Goal: Information Seeking & Learning: Learn about a topic

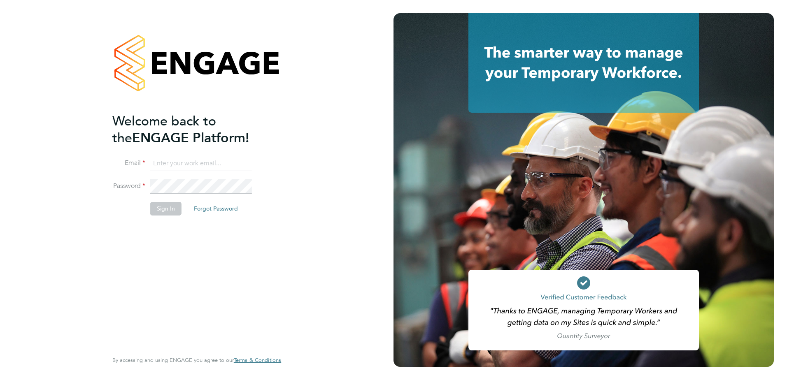
type input "[EMAIL_ADDRESS][DOMAIN_NAME][PERSON_NAME]"
click at [170, 212] on button "Sign In" at bounding box center [165, 208] width 31 height 13
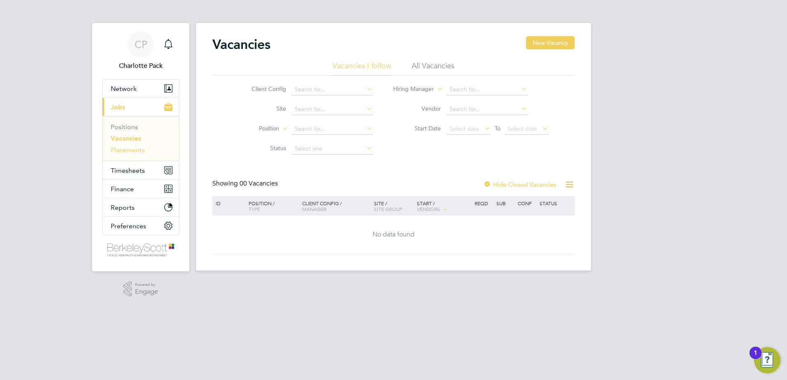
click at [135, 151] on link "Placements" at bounding box center [128, 150] width 34 height 8
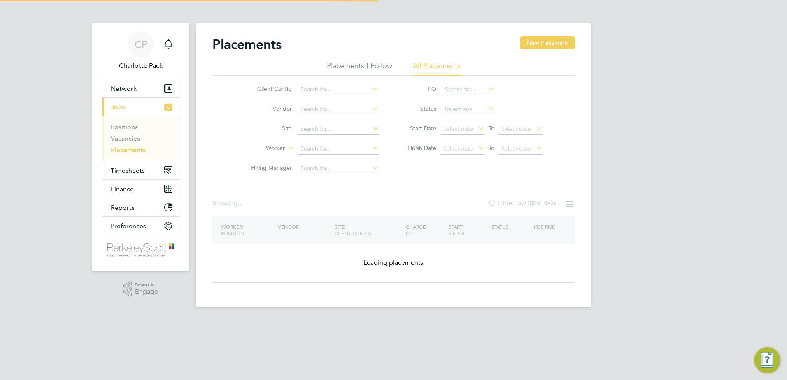
click at [432, 67] on li "All Placements" at bounding box center [437, 68] width 48 height 15
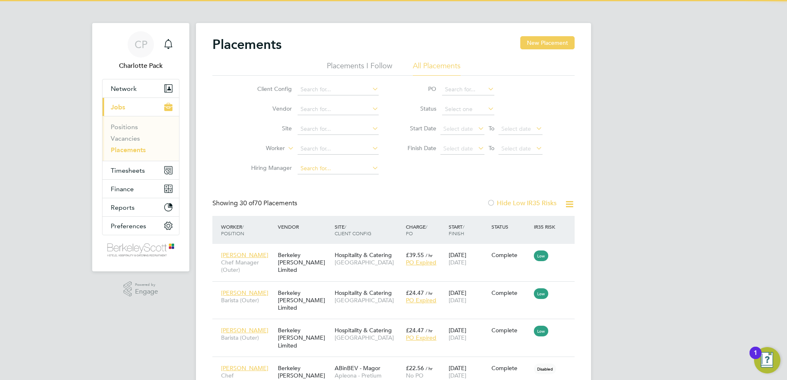
click at [304, 167] on input at bounding box center [337, 169] width 81 height 12
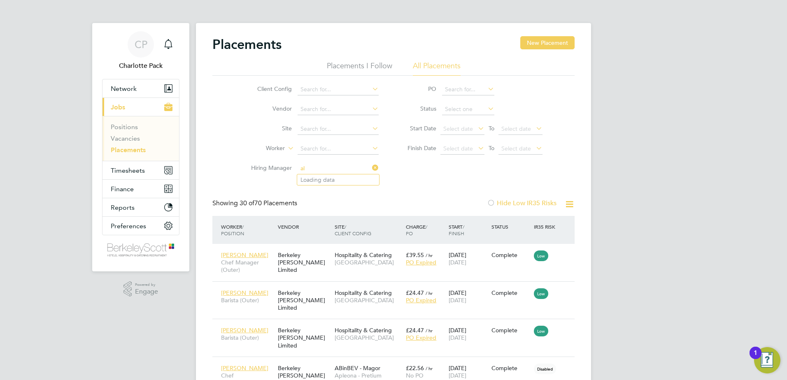
type input "a"
click at [302, 144] on input at bounding box center [337, 149] width 81 height 12
click at [307, 157] on b "Alice" at bounding box center [324, 160] width 48 height 7
type input "Alice Brown"
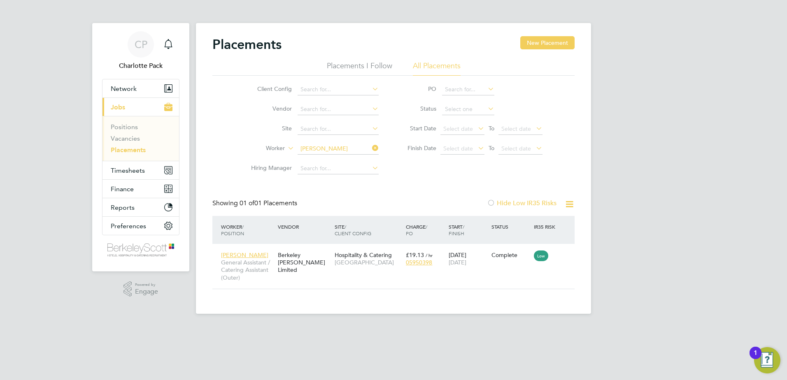
click at [370, 147] on icon at bounding box center [370, 148] width 0 height 12
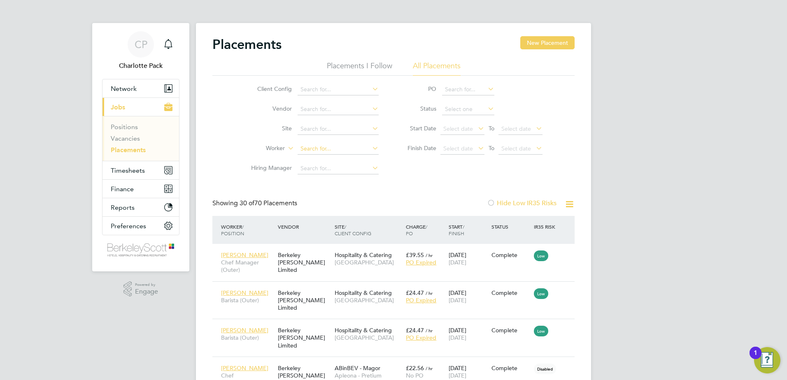
click at [360, 148] on input at bounding box center [337, 149] width 81 height 12
click at [330, 160] on li "Rui Rodrigues" at bounding box center [338, 160] width 82 height 11
type input "Rui Rodrigues"
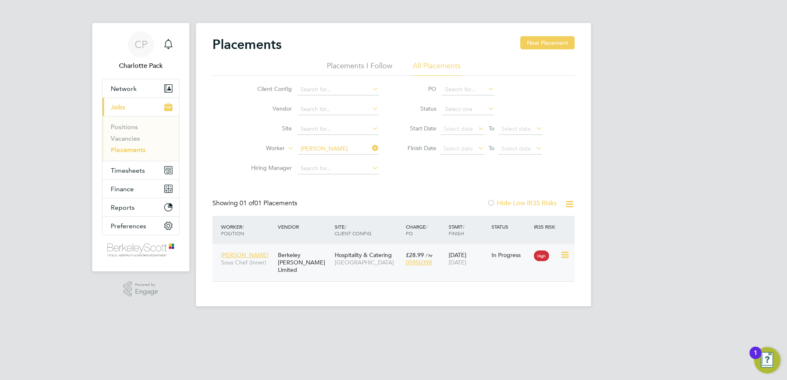
click at [510, 268] on div "Rui Rodrigues Sous Chef (Inner) Berkeley Scott Limited Hospitality & Catering E…" at bounding box center [393, 262] width 362 height 37
click at [239, 252] on span "Rui Rodrigues" at bounding box center [244, 254] width 47 height 7
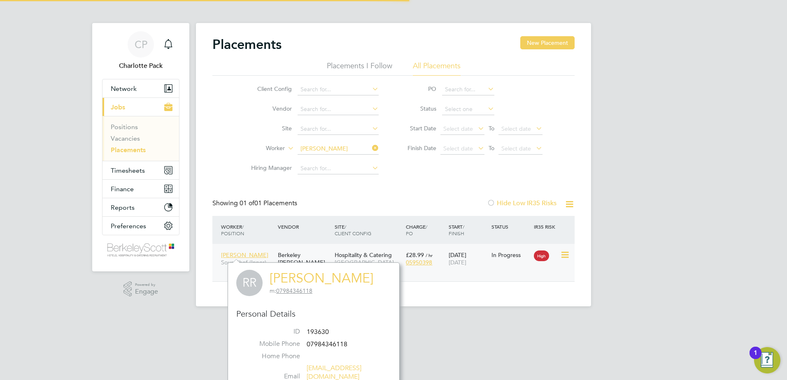
click at [543, 259] on span "High" at bounding box center [541, 256] width 15 height 11
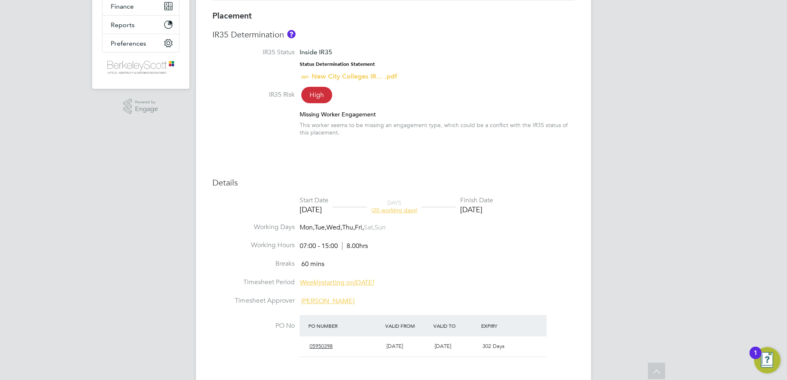
scroll to position [165, 0]
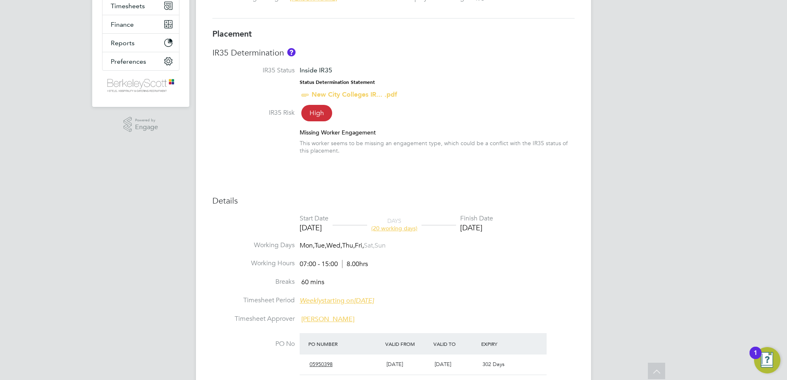
click at [313, 110] on span "High" at bounding box center [316, 113] width 31 height 16
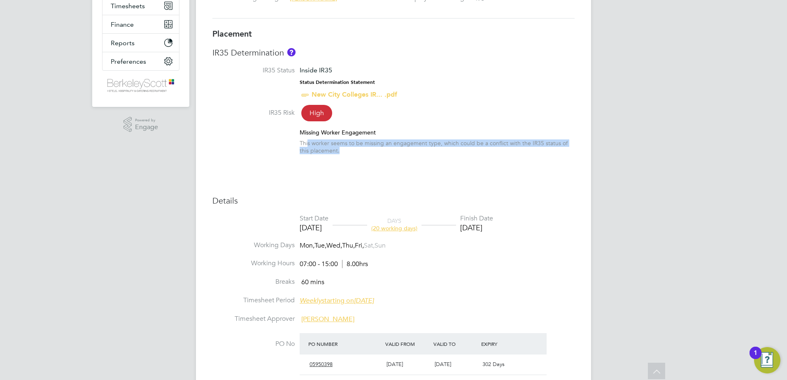
drag, startPoint x: 307, startPoint y: 141, endPoint x: 562, endPoint y: 152, distance: 254.9
click at [562, 152] on div "This worker seems to be missing an engagement type, which could be a conflict w…" at bounding box center [437, 146] width 275 height 15
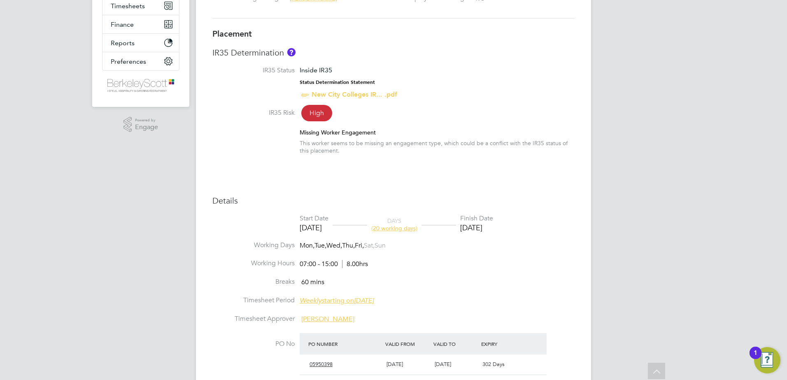
drag, startPoint x: 562, startPoint y: 152, endPoint x: 558, endPoint y: 164, distance: 12.5
click at [558, 164] on div "Placement IR35 Determination IR35 Status Inside IR35 Status Determination State…" at bounding box center [393, 262] width 362 height 469
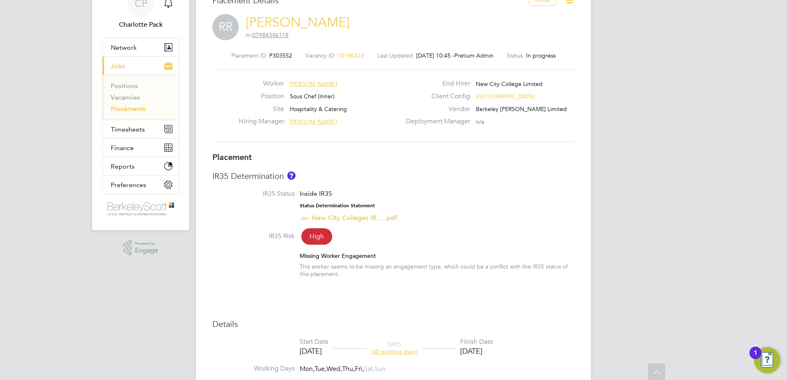
scroll to position [0, 0]
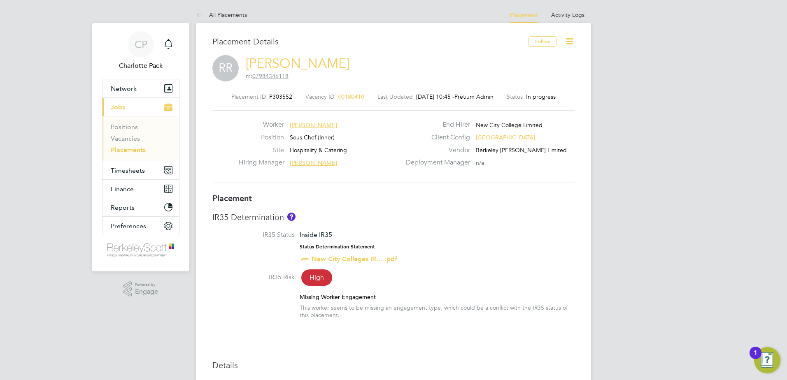
click at [571, 42] on icon at bounding box center [569, 41] width 10 height 10
click at [278, 66] on link "Rui Rodrigues" at bounding box center [298, 64] width 104 height 16
click at [230, 18] on li "All Placements" at bounding box center [221, 15] width 51 height 16
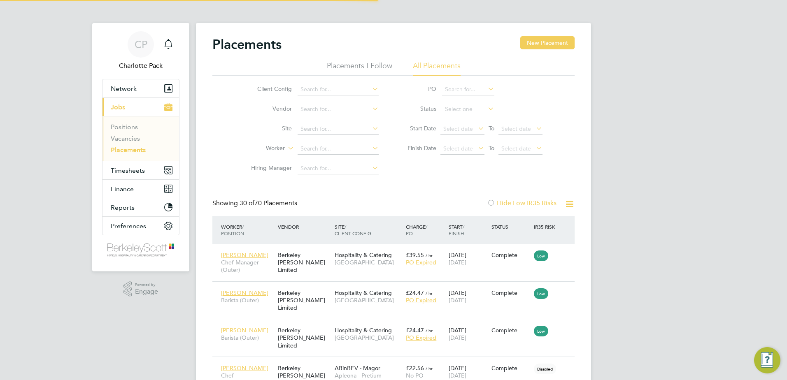
scroll to position [24, 72]
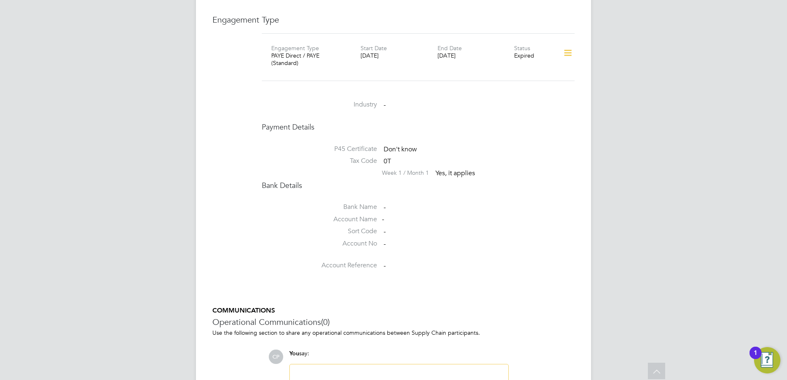
scroll to position [494, 0]
